Goal: Task Accomplishment & Management: Use online tool/utility

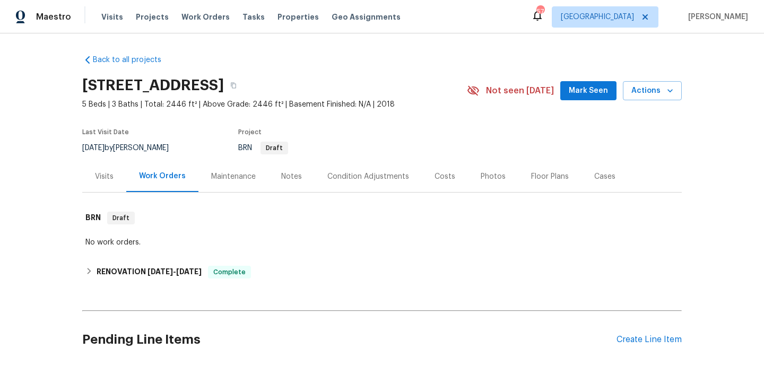
click at [100, 185] on div "Visits" at bounding box center [104, 176] width 44 height 31
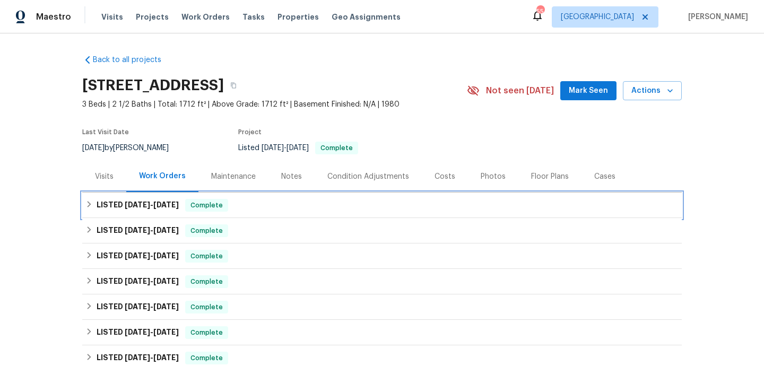
click at [272, 201] on div "LISTED 9/11/25 - 9/13/25 Complete" at bounding box center [381, 205] width 593 height 13
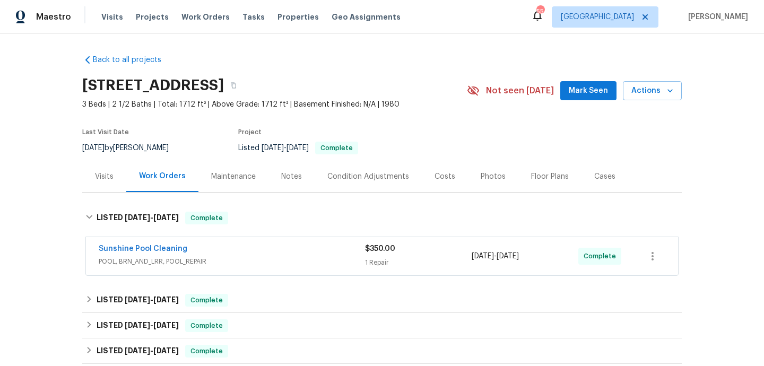
click at [288, 264] on span "POOL, BRN_AND_LRR, POOL_REPAIR" at bounding box center [232, 261] width 266 height 11
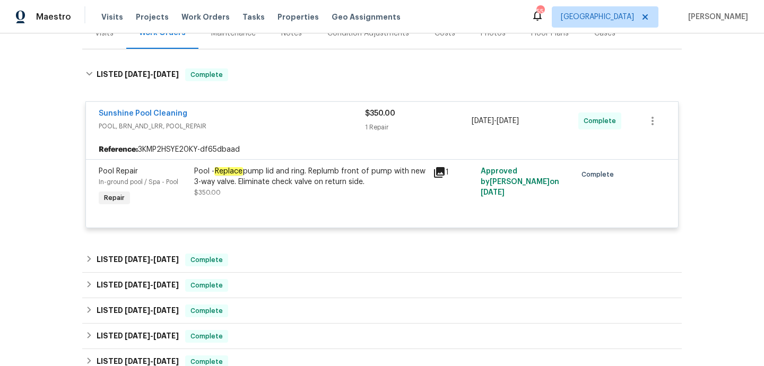
scroll to position [152, 0]
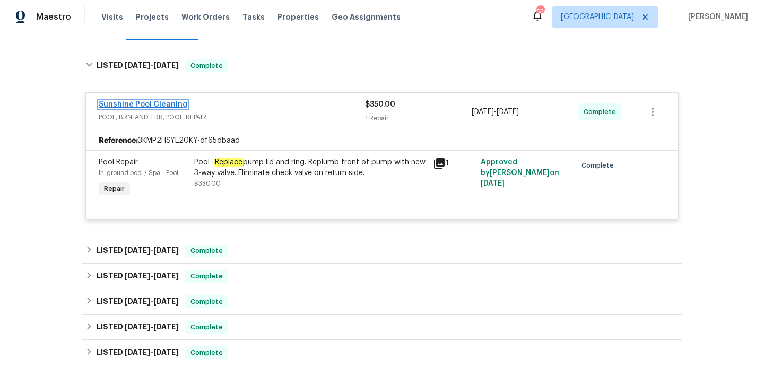
click at [161, 105] on link "Sunshine Pool Cleaning" at bounding box center [143, 104] width 89 height 7
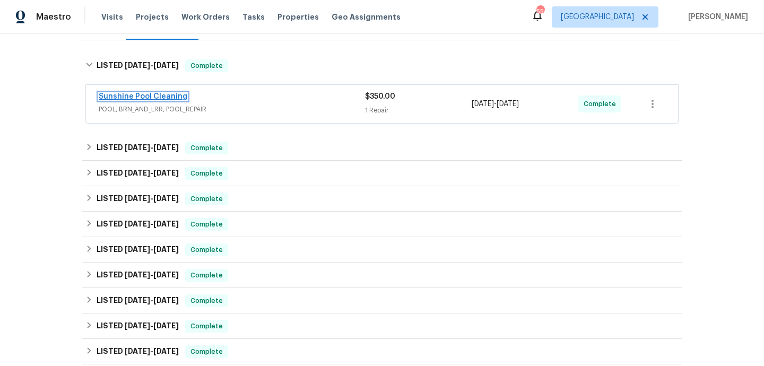
click at [174, 95] on link "Sunshine Pool Cleaning" at bounding box center [143, 96] width 89 height 7
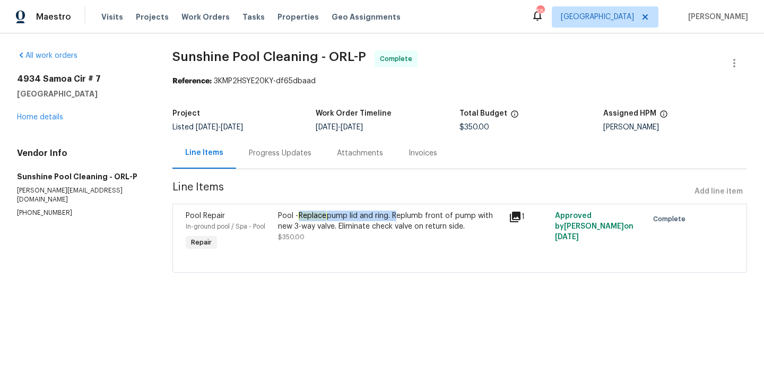
drag, startPoint x: 300, startPoint y: 216, endPoint x: 395, endPoint y: 219, distance: 95.6
click at [395, 219] on div "Pool - Replace pump lid and ring. Replumb front of pump with new 3-way valve. E…" at bounding box center [390, 221] width 225 height 21
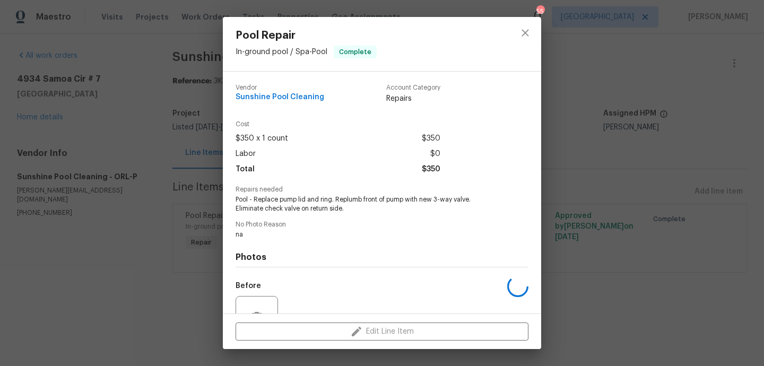
copy div "Replace pump lid and ring."
drag, startPoint x: 253, startPoint y: 201, endPoint x: 332, endPoint y: 199, distance: 79.1
click at [332, 199] on span "Pool - Replace pump lid and ring. Replumb front of pump with new 3-way valve. E…" at bounding box center [368, 204] width 264 height 18
drag, startPoint x: 339, startPoint y: 199, endPoint x: 255, endPoint y: 198, distance: 84.4
click at [255, 198] on span "Pool - Replace pump lid and ring. Replumb front of pump with new 3-way valve. E…" at bounding box center [368, 204] width 264 height 18
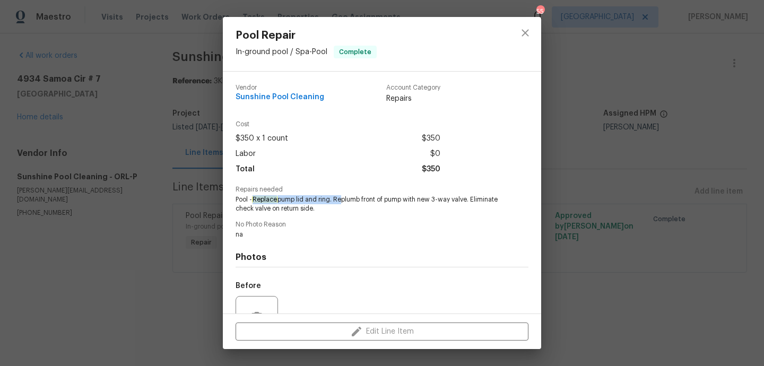
copy span "Replace pump lid and ring. R"
click at [520, 40] on button "close" at bounding box center [525, 32] width 25 height 25
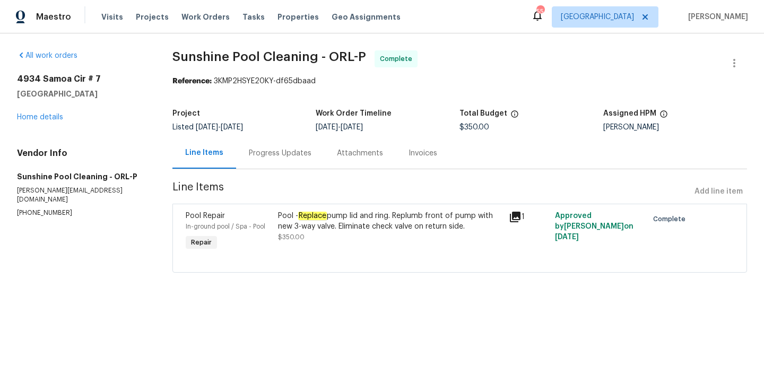
click at [193, 82] on b "Reference:" at bounding box center [191, 80] width 39 height 7
click at [126, 58] on div "All work orders" at bounding box center [82, 55] width 130 height 11
click at [119, 44] on div "All work orders 4934 Samoa Cir # 7 Orlando, FL 32808 Home details Vendor Info S…" at bounding box center [382, 167] width 764 height 269
